Goal: Navigation & Orientation: Find specific page/section

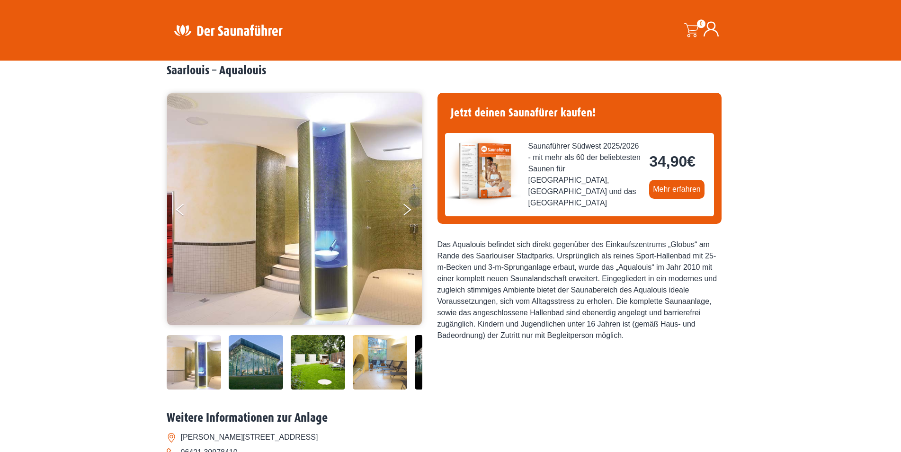
scroll to position [41, 0]
click at [71, 229] on div "Startseite » Saarlouis – Aqualouis Saarlouis – Aqualouis" at bounding box center [450, 360] width 901 height 640
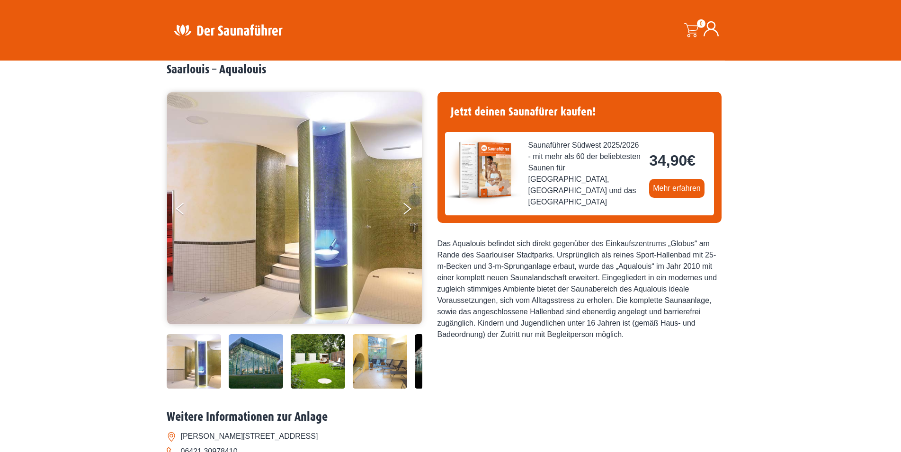
click at [69, 205] on div "Startseite » Saarlouis – Aqualouis Saarlouis – Aqualouis" at bounding box center [450, 360] width 901 height 640
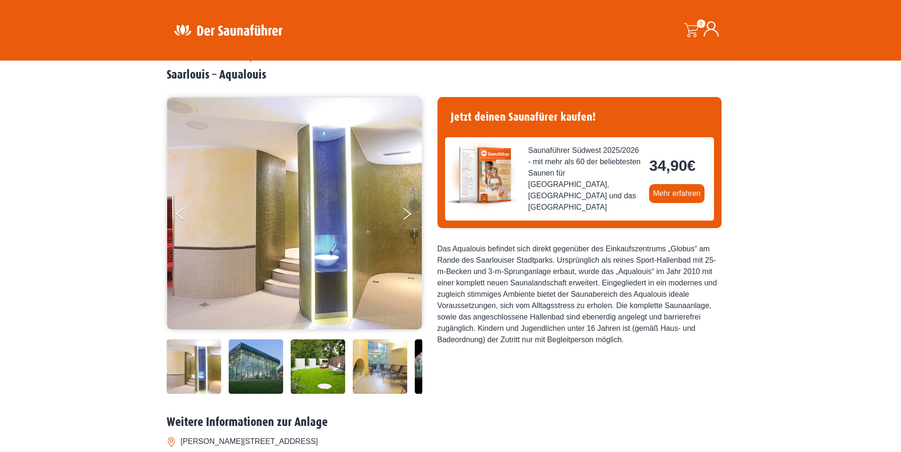
scroll to position [35, 0]
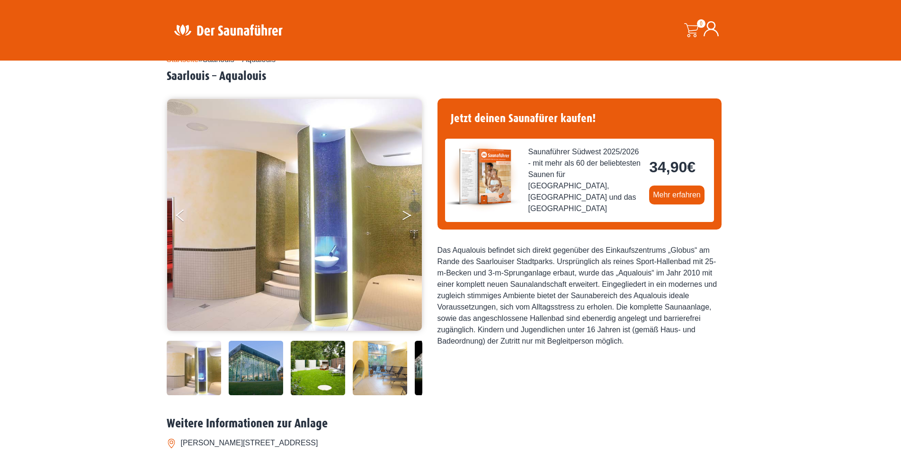
click at [408, 215] on button "Next" at bounding box center [413, 217] width 24 height 24
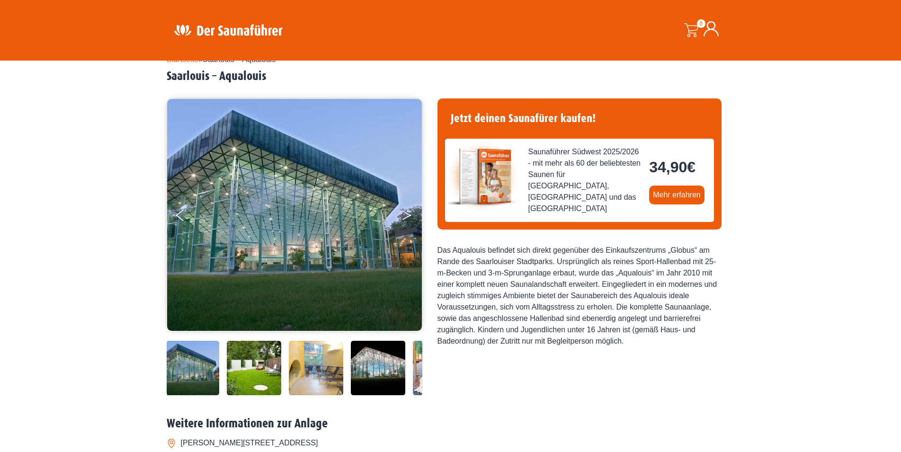
click at [408, 215] on button "Next" at bounding box center [413, 217] width 24 height 24
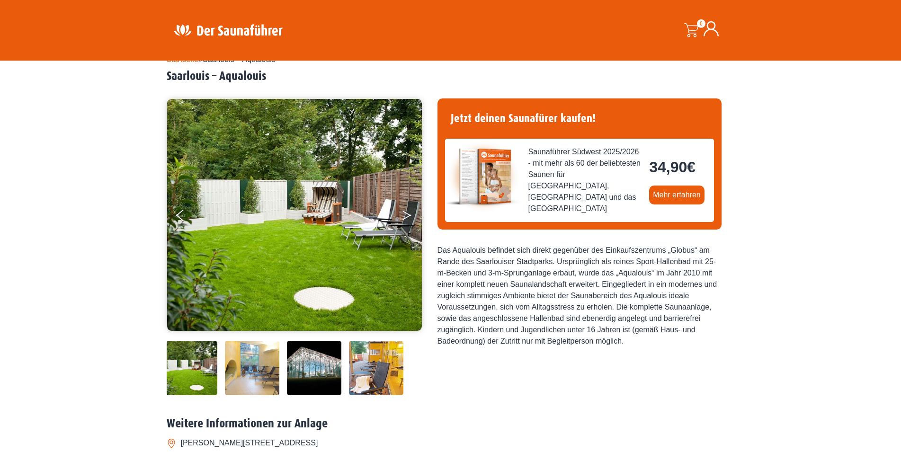
click at [408, 215] on button "Next" at bounding box center [413, 217] width 24 height 24
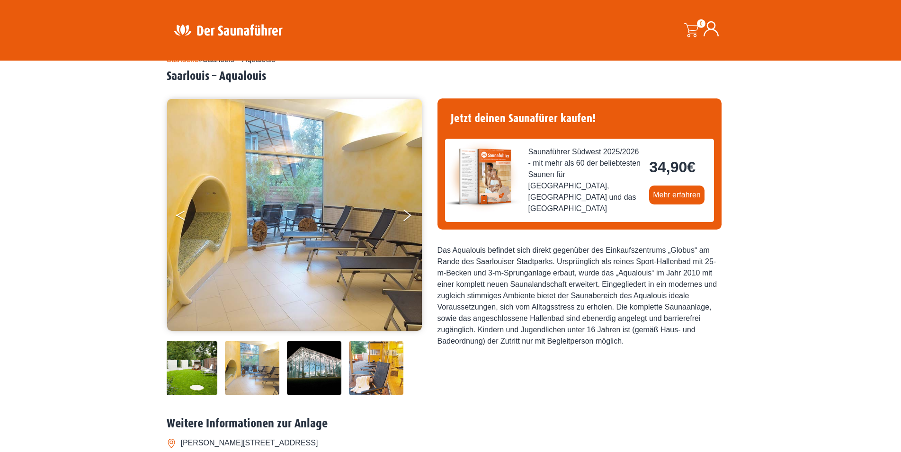
click at [176, 214] on ul at bounding box center [295, 214] width 256 height 233
click at [183, 213] on button "Previous" at bounding box center [188, 217] width 24 height 24
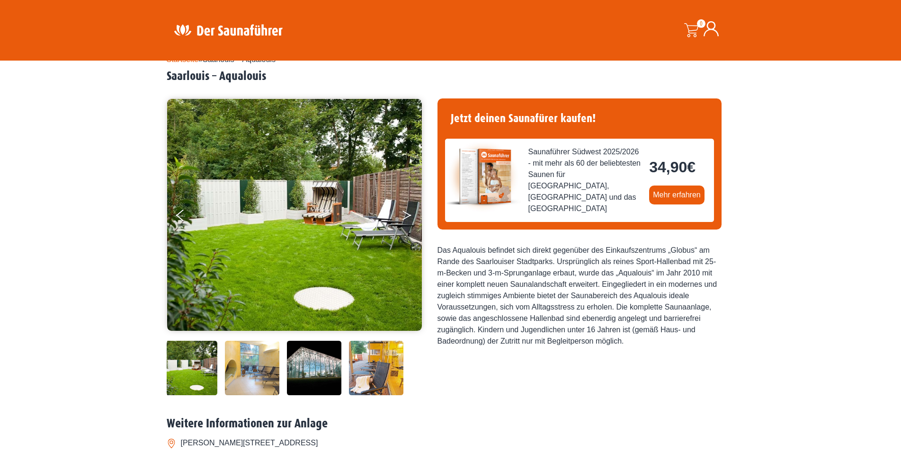
click at [407, 215] on button "Next" at bounding box center [413, 217] width 24 height 24
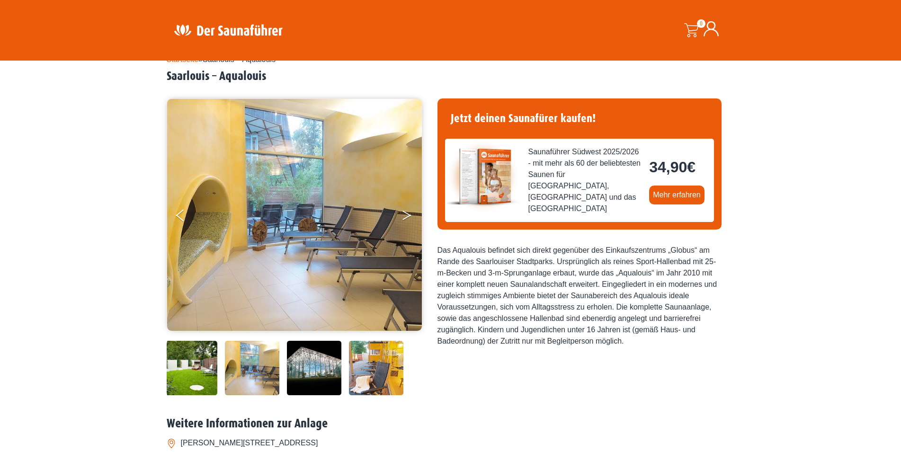
click at [407, 215] on button "Next" at bounding box center [413, 217] width 24 height 24
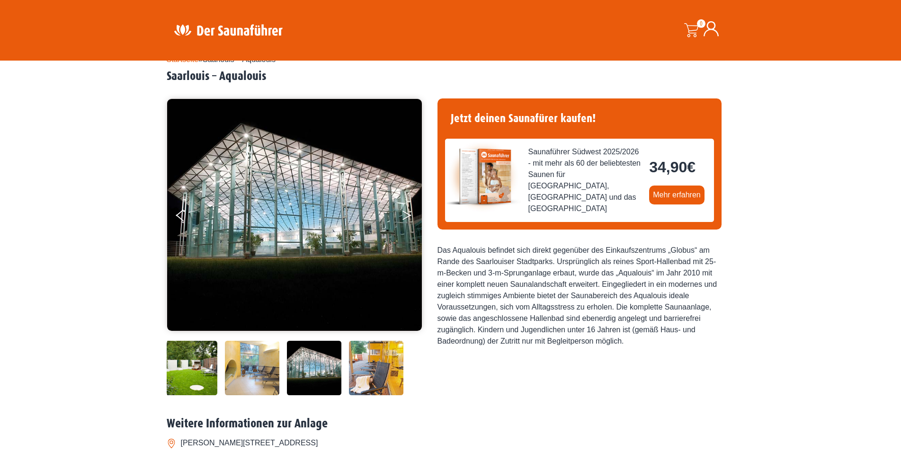
click at [407, 215] on button "Next" at bounding box center [413, 217] width 24 height 24
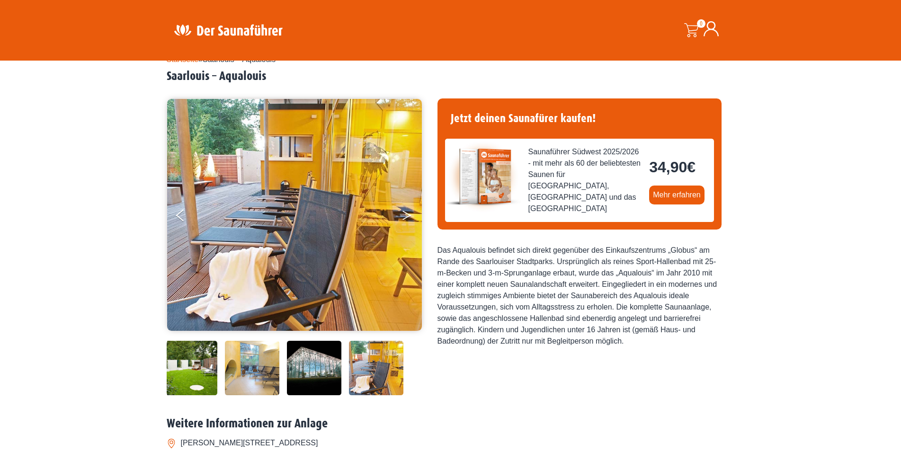
click at [407, 215] on button "Next" at bounding box center [413, 217] width 24 height 24
click at [407, 214] on icon "Next" at bounding box center [406, 214] width 9 height 6
